Goal: Task Accomplishment & Management: Manage account settings

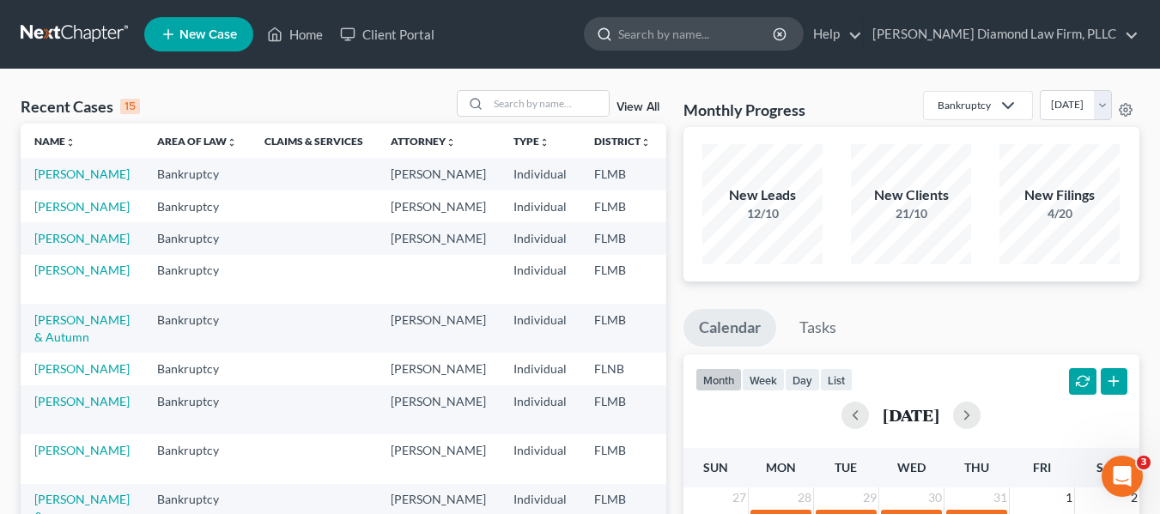
click at [764, 43] on input "search" at bounding box center [696, 34] width 157 height 32
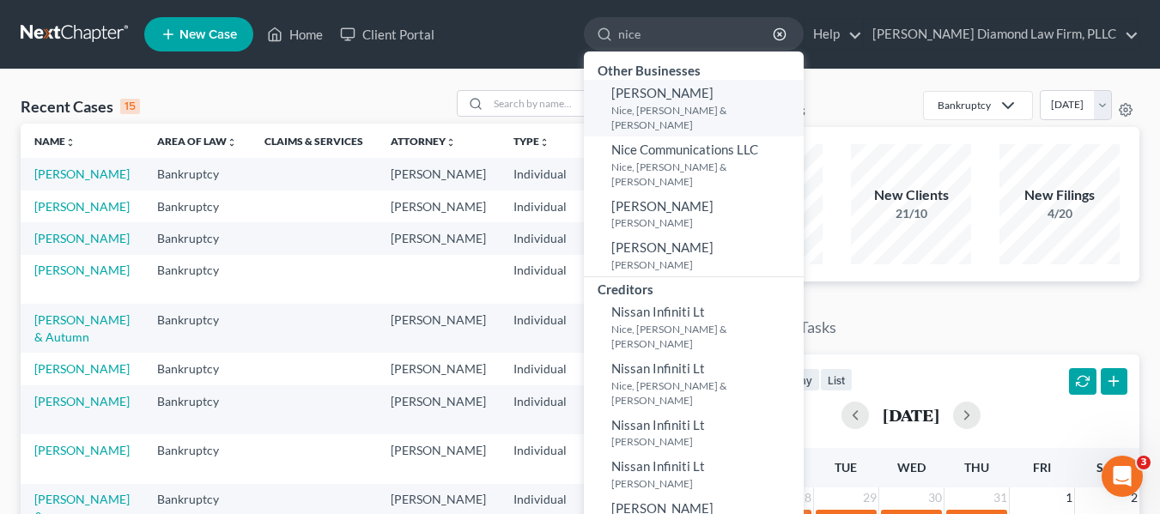
type input "nice"
click at [714, 100] on span "John J Nice" at bounding box center [662, 92] width 102 height 15
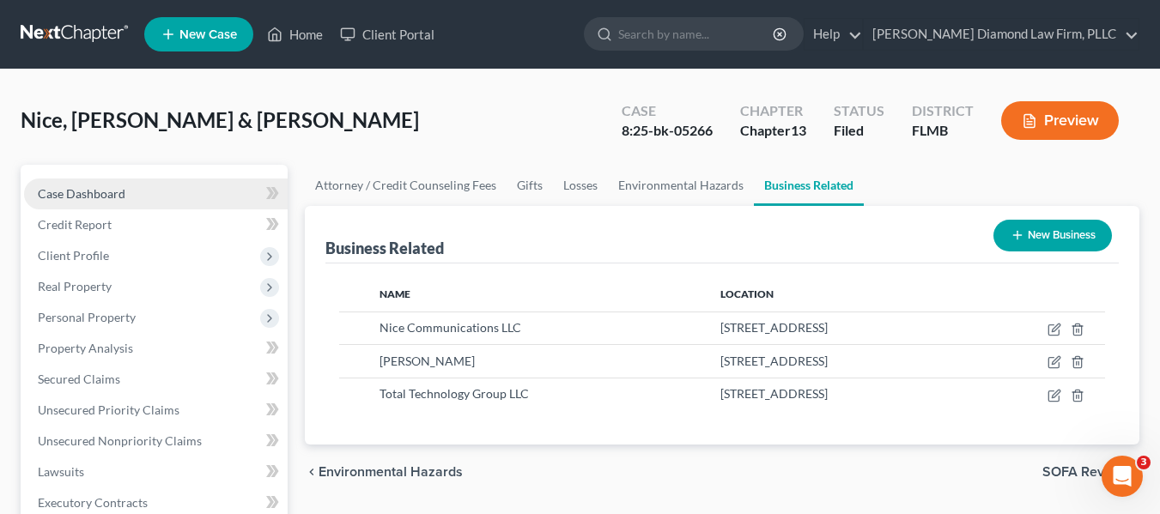
click at [162, 199] on link "Case Dashboard" at bounding box center [156, 194] width 264 height 31
select select "4"
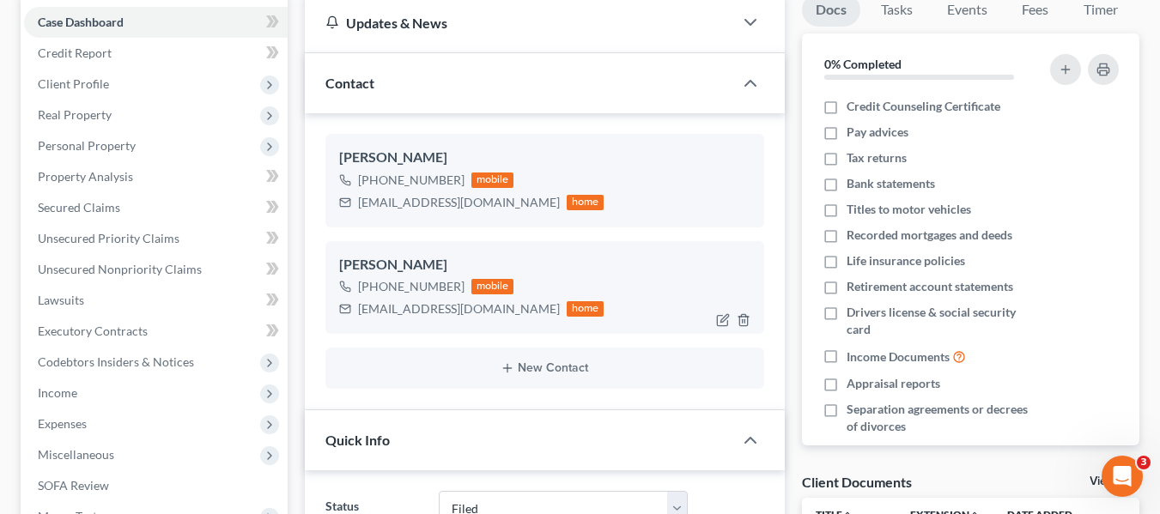
scroll to position [258, 0]
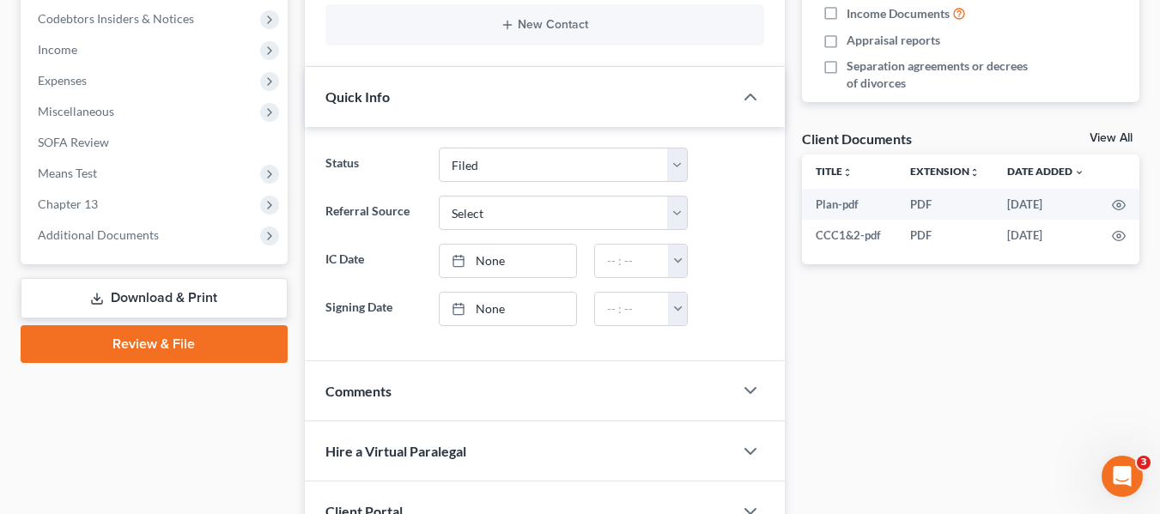
click at [572, 93] on div "Quick Info" at bounding box center [519, 96] width 428 height 59
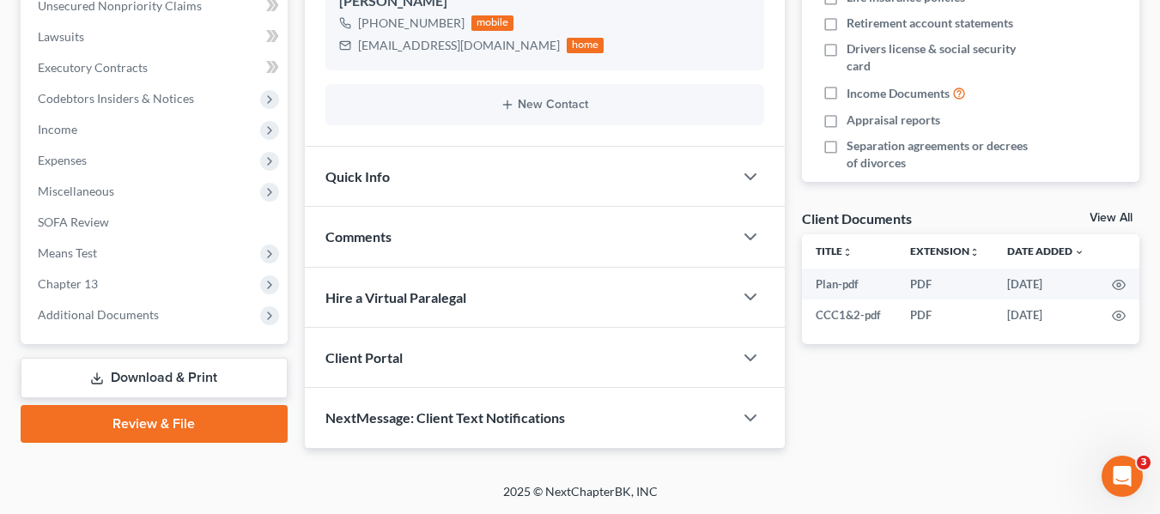
click at [553, 169] on div "Quick Info" at bounding box center [519, 176] width 428 height 59
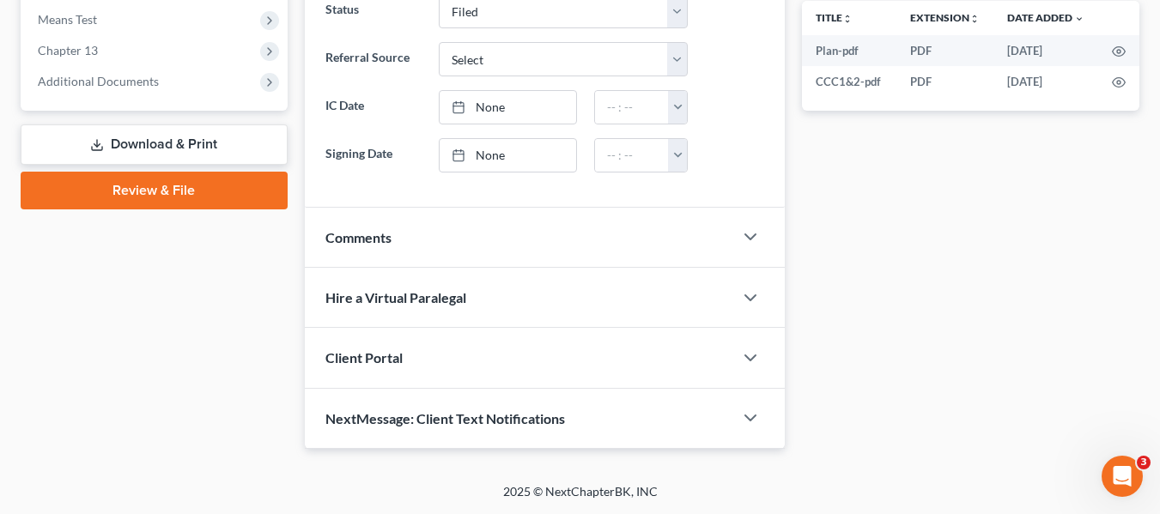
scroll to position [0, 0]
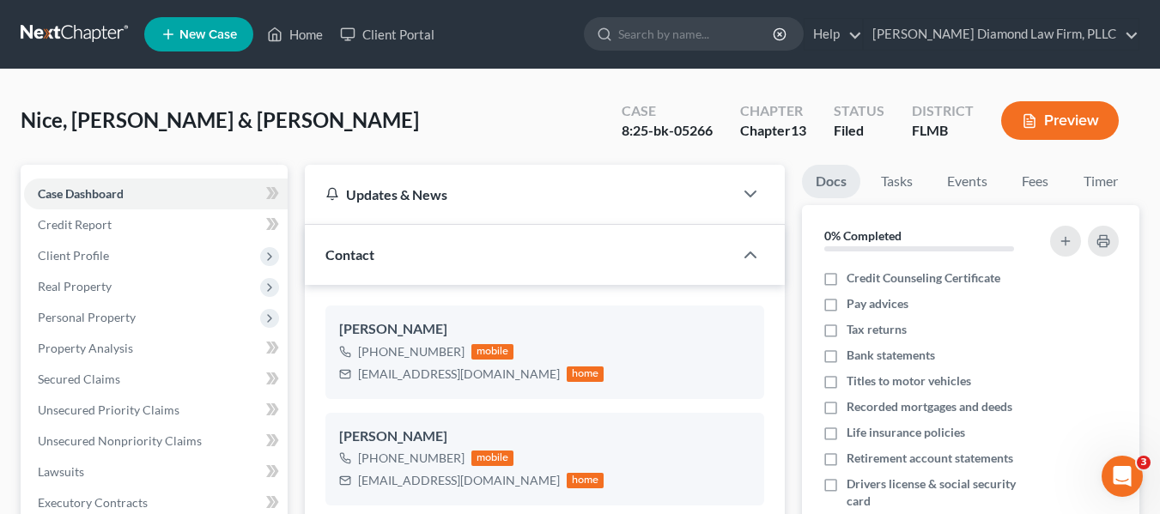
click at [68, 31] on link at bounding box center [76, 34] width 110 height 31
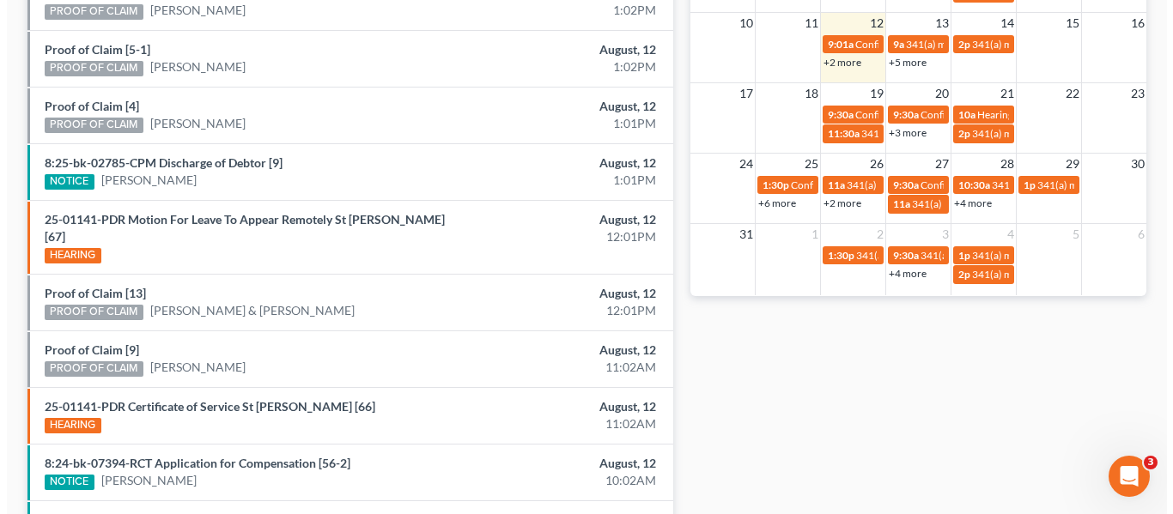
scroll to position [649, 0]
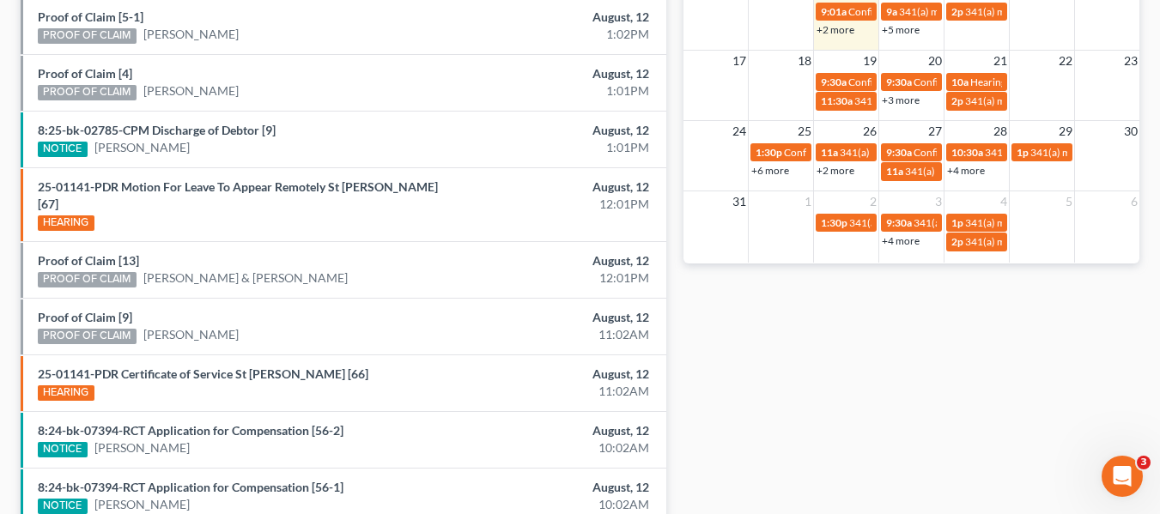
click at [833, 175] on link "+2 more" at bounding box center [836, 170] width 38 height 13
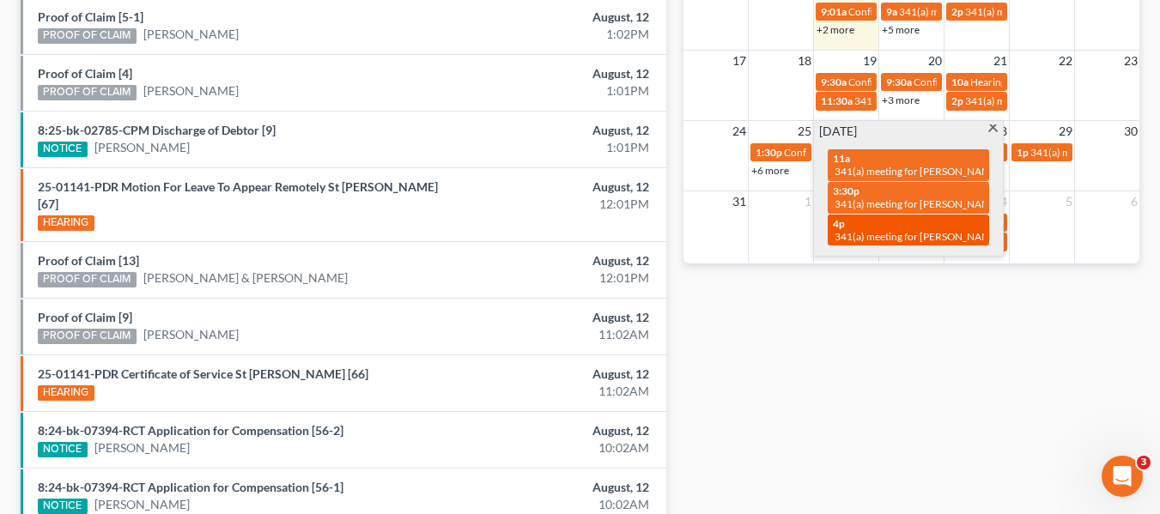
click at [890, 230] on span "341(a) meeting for [PERSON_NAME] & [PERSON_NAME]" at bounding box center [963, 236] width 257 height 13
select select "Days"
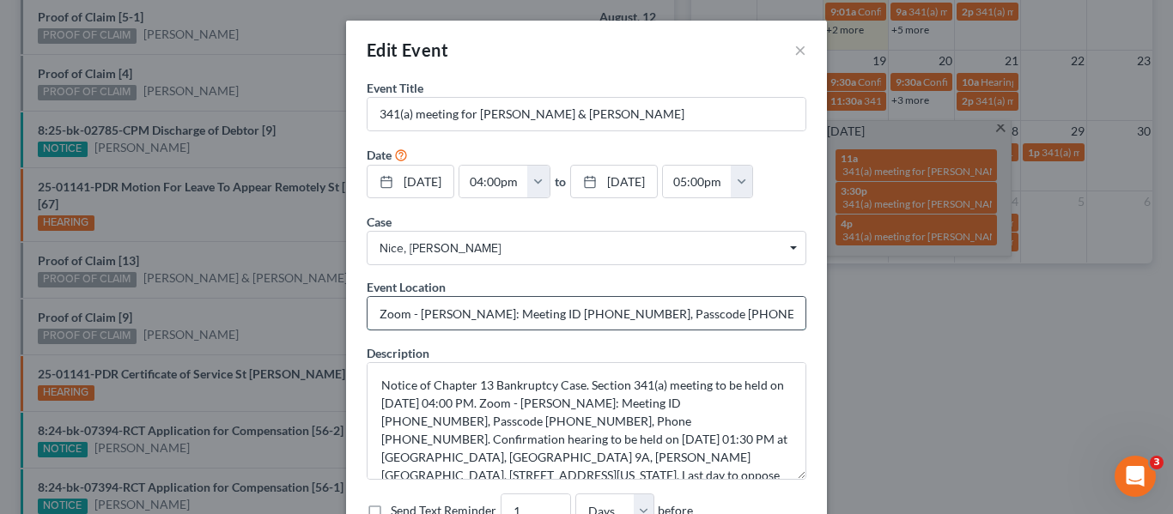
click at [422, 313] on input "Zoom - [PERSON_NAME]: Meeting ID [PHONE_NUMBER], Passcode [PHONE_NUMBER], Phone…" at bounding box center [586, 313] width 438 height 33
click at [676, 313] on input "Zoom - [PERSON_NAME]: Meeting ID [PHONE_NUMBER], Passcode [PHONE_NUMBER], Phone…" at bounding box center [586, 313] width 438 height 33
click at [650, 317] on input "Zoom - [PERSON_NAME]: Meeting ID [PHONE_NUMBER], Passcode [PHONE_NUMBER], Phone…" at bounding box center [586, 313] width 438 height 33
drag, startPoint x: 651, startPoint y: 316, endPoint x: 716, endPoint y: 320, distance: 65.4
click at [716, 320] on input "Zoom - [PERSON_NAME]: Meeting ID [PHONE_NUMBER], Passcode [PHONE_NUMBER], Phone…" at bounding box center [586, 313] width 438 height 33
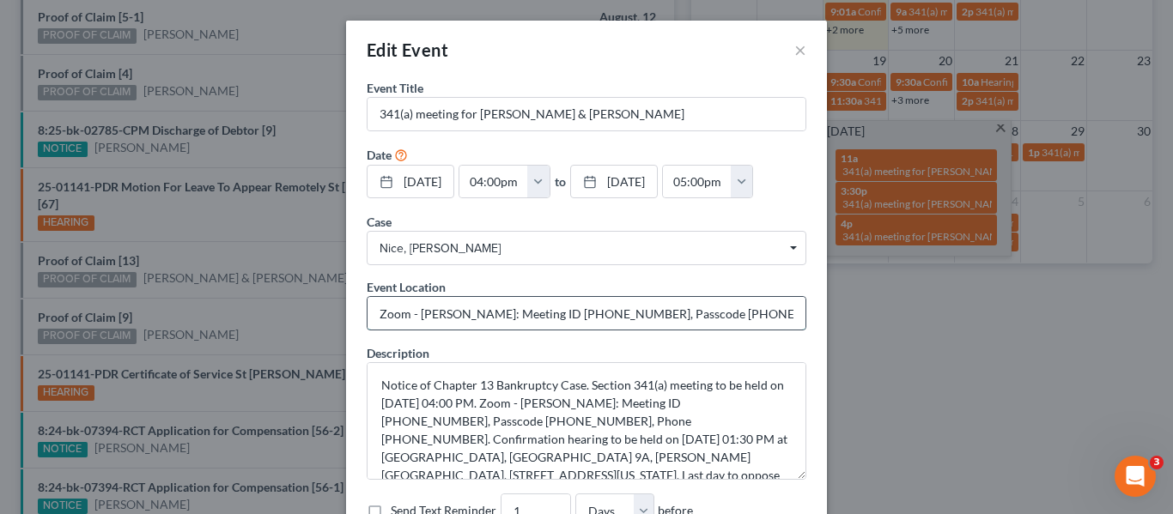
paste input "Zoom - [PERSON_NAME]: Meeting ID [PHONE_NUMBER], Passcode [PHONE_NUMBER], Phone…"
type input "Zoom - [PERSON_NAME]: Meeting ID [PHONE_NUMBER], Passcode Zoom - [PERSON_NAME]:…"
click at [811, 280] on div "Event Title * 341(a) meeting for [PERSON_NAME] & [PERSON_NAME] Date [DATE] clos…" at bounding box center [586, 316] width 481 height 474
